Goal: Find specific page/section: Find specific page/section

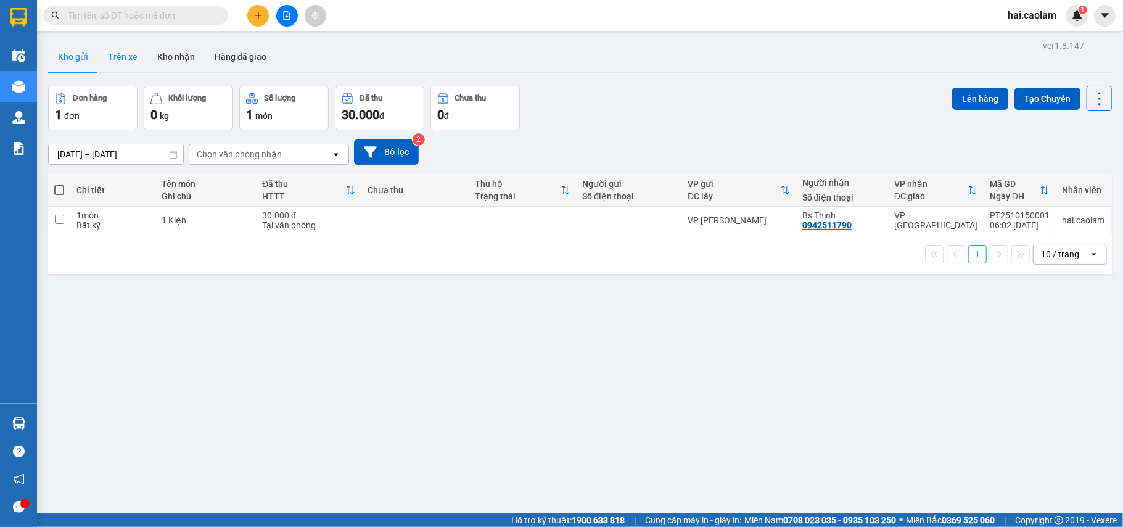
click at [129, 62] on button "Trên xe" at bounding box center [122, 57] width 49 height 30
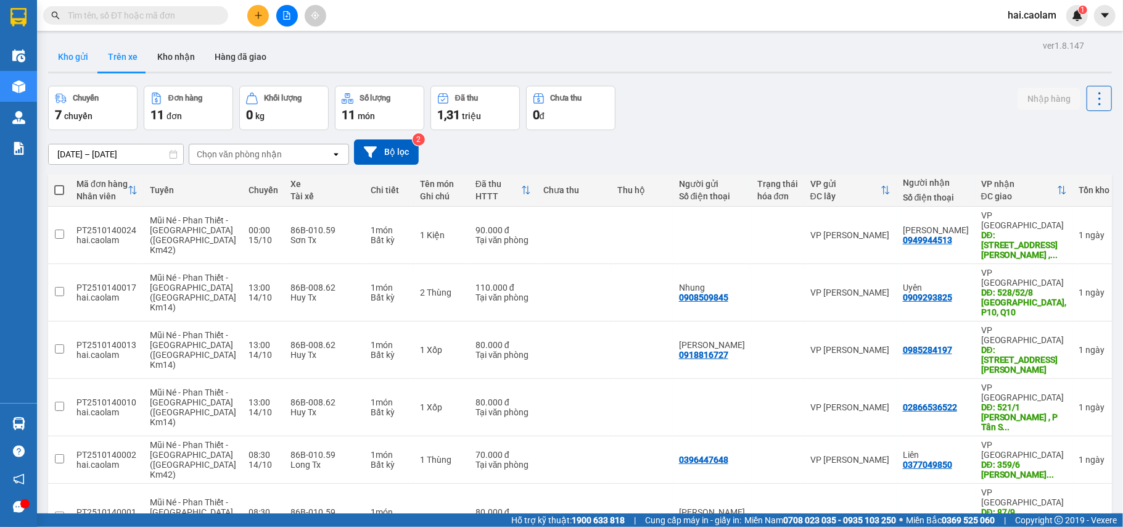
click at [79, 59] on button "Kho gửi" at bounding box center [73, 57] width 50 height 30
